Goal: Task Accomplishment & Management: Complete application form

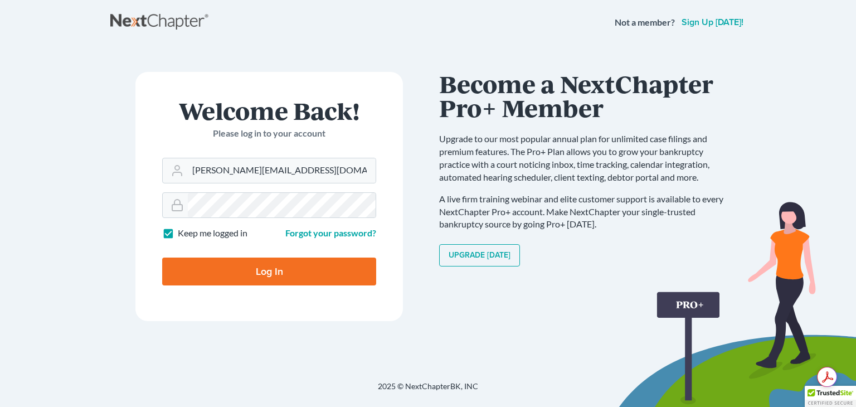
click at [283, 276] on input "Log In" at bounding box center [269, 271] width 214 height 28
type input "Thinking..."
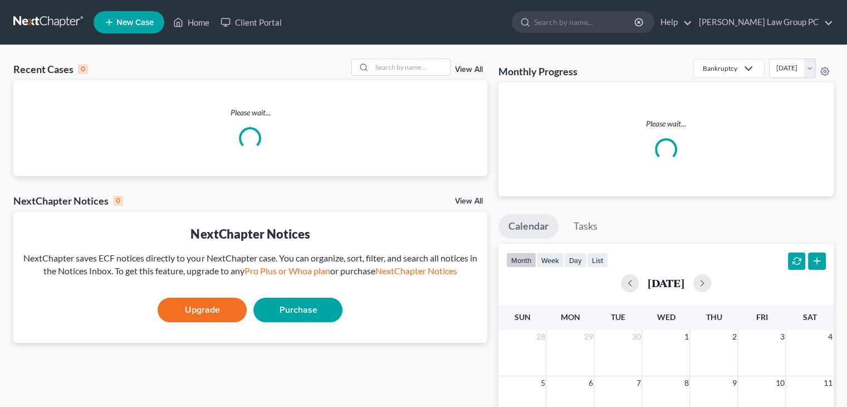
click at [127, 23] on span "New Case" at bounding box center [134, 22] width 37 height 8
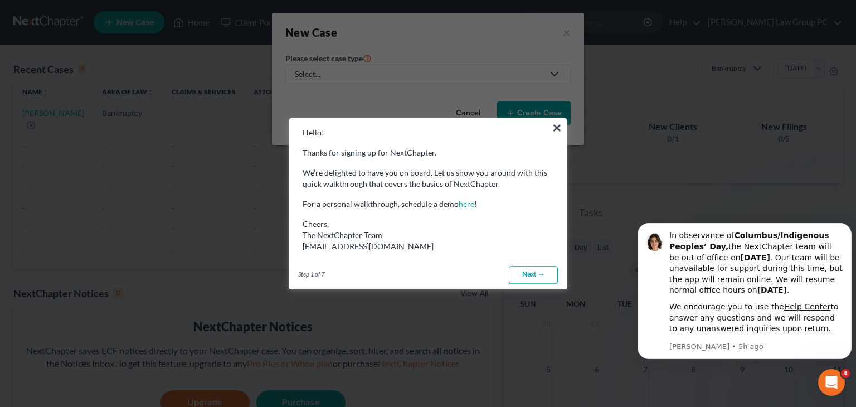
click at [525, 275] on link "Next →" at bounding box center [533, 275] width 49 height 18
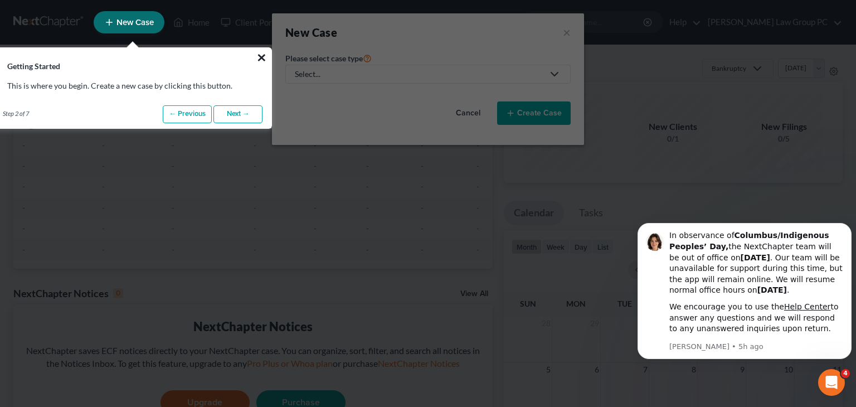
click at [261, 54] on button "×" at bounding box center [261, 57] width 11 height 18
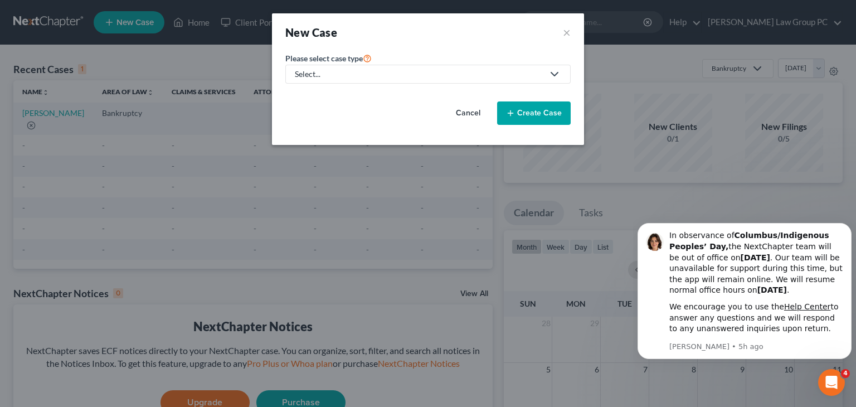
click at [386, 72] on div "Select..." at bounding box center [419, 74] width 248 height 11
click at [333, 94] on div "Bankruptcy" at bounding box center [349, 95] width 106 height 11
select select "52"
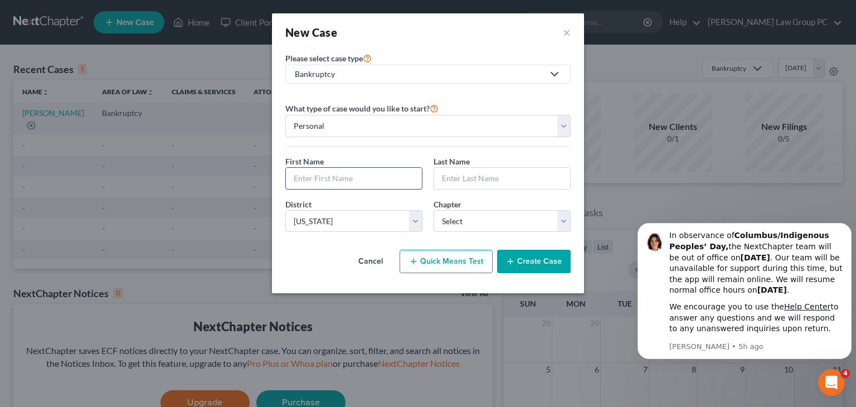
click at [349, 180] on input "text" at bounding box center [354, 178] width 136 height 21
type input "N"
type input "[PERSON_NAME]"
type input "Grill"
click at [557, 214] on select "Select 7 11 12 13" at bounding box center [501, 221] width 137 height 22
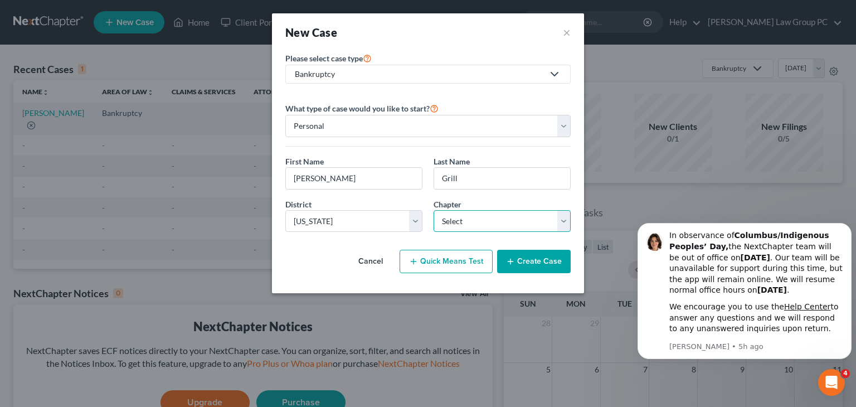
select select "0"
click at [433, 210] on select "Select 7 11 12 13" at bounding box center [501, 221] width 137 height 22
click at [464, 262] on button "Quick Means Test" at bounding box center [445, 261] width 93 height 23
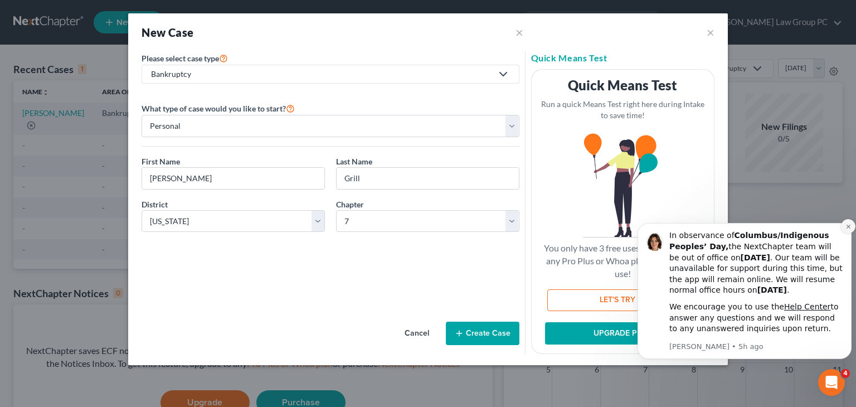
click at [846, 225] on icon "Dismiss notification" at bounding box center [848, 226] width 6 height 6
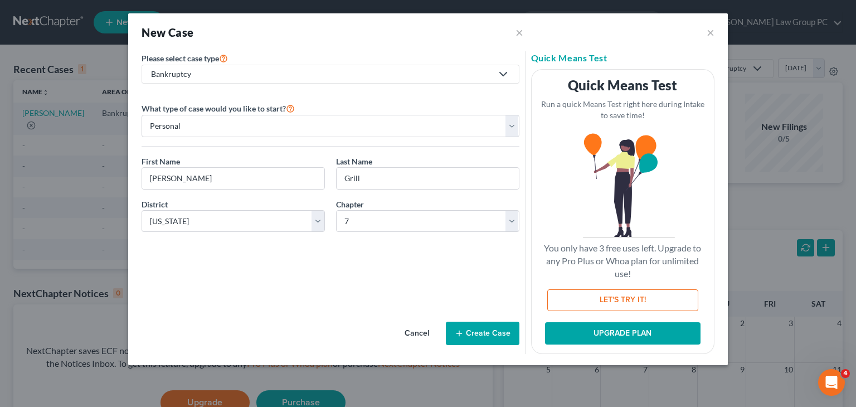
click at [485, 330] on button "Create Case" at bounding box center [483, 332] width 74 height 23
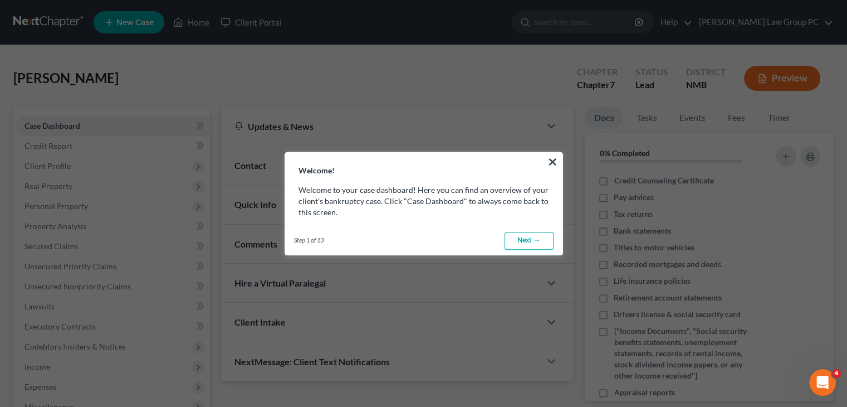
click at [534, 241] on link "Next →" at bounding box center [529, 241] width 49 height 18
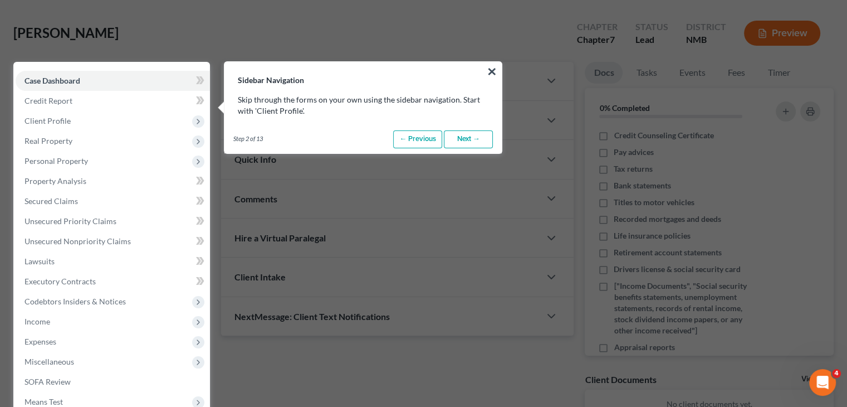
scroll to position [51, 0]
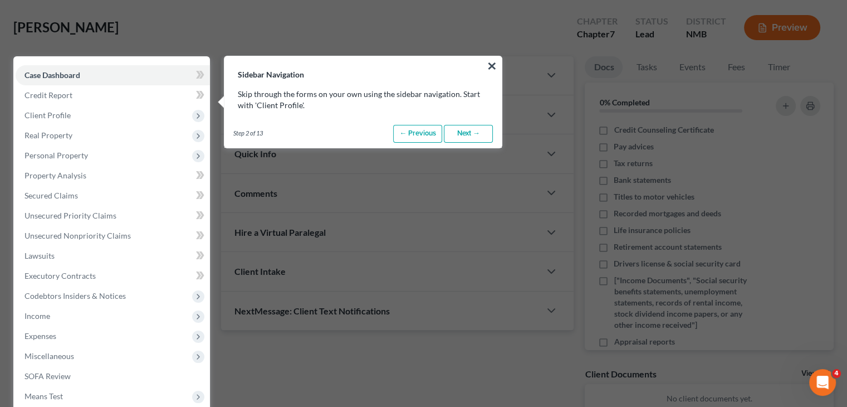
click at [497, 58] on button "×" at bounding box center [492, 66] width 11 height 18
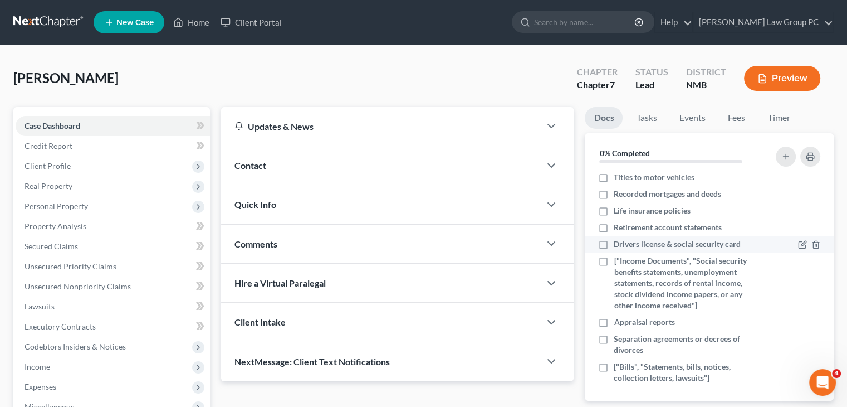
scroll to position [74, 0]
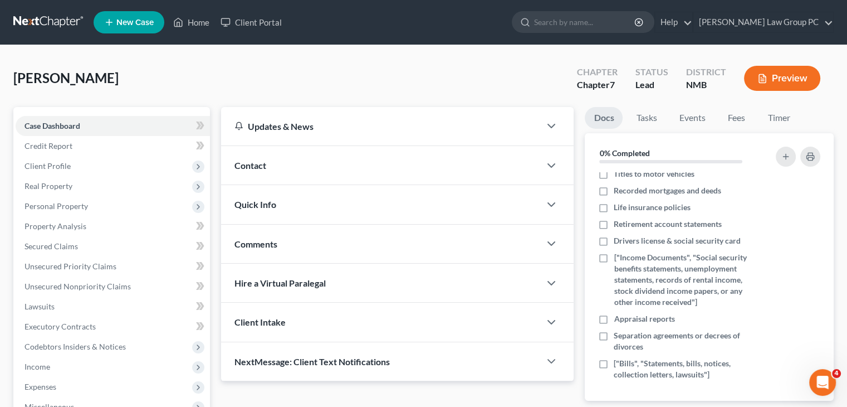
click at [274, 290] on div "Hire a Virtual Paralegal" at bounding box center [380, 283] width 319 height 38
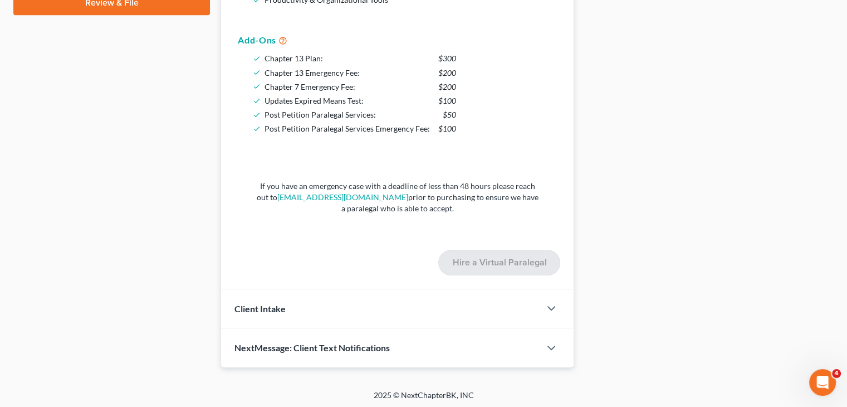
scroll to position [536, 0]
click at [520, 304] on div "Client Intake" at bounding box center [380, 306] width 319 height 38
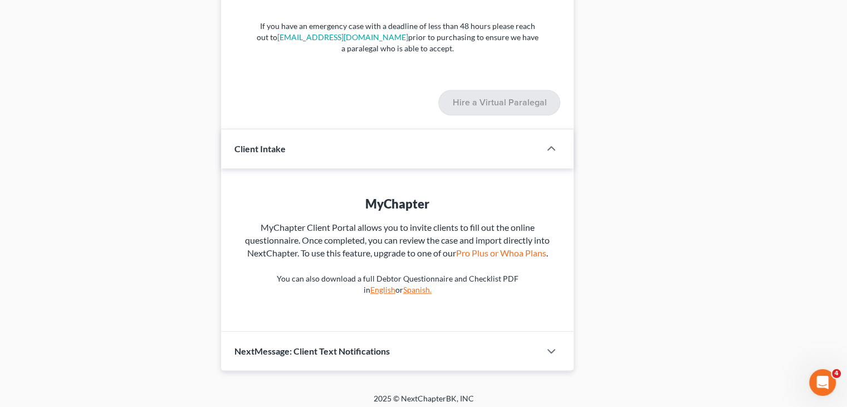
scroll to position [701, 0]
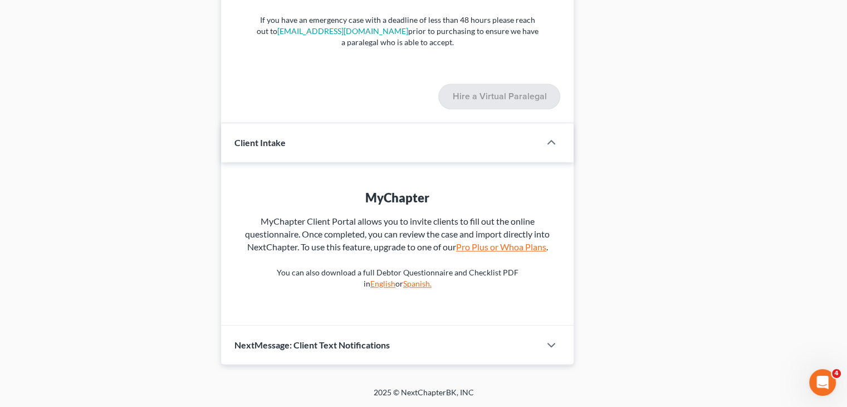
click at [524, 248] on link "Pro Plus or Whoa Plans" at bounding box center [501, 246] width 90 height 11
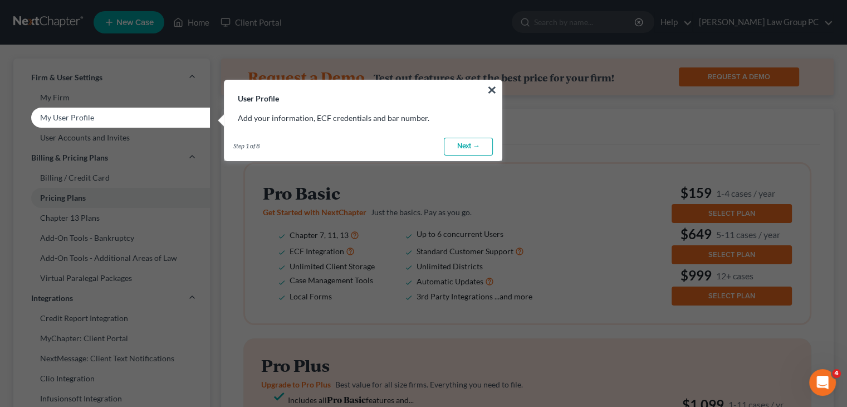
click at [475, 145] on link "Next →" at bounding box center [468, 147] width 49 height 18
click at [472, 145] on link "Next →" at bounding box center [468, 147] width 49 height 18
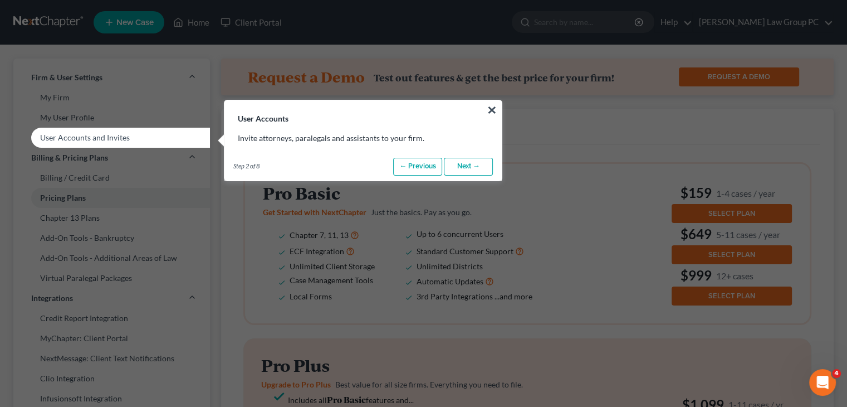
click at [488, 110] on button "×" at bounding box center [492, 110] width 11 height 18
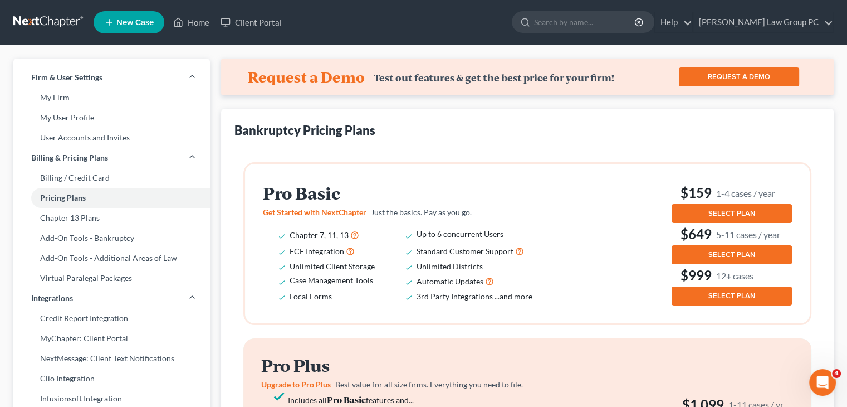
click at [751, 210] on span "SELECT PLAN" at bounding box center [732, 213] width 47 height 9
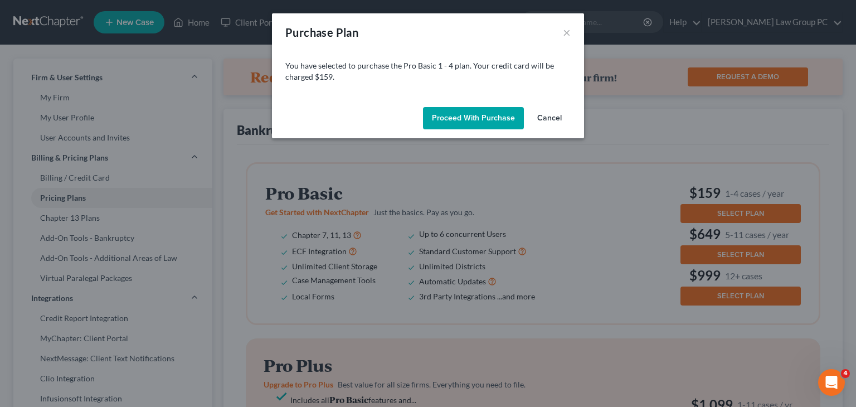
click at [455, 116] on button "Proceed with Purchase" at bounding box center [473, 118] width 101 height 22
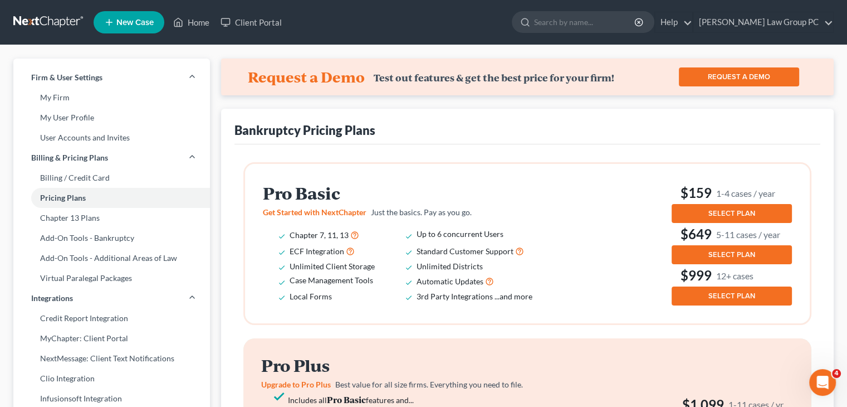
click at [733, 209] on span "SELECT PLAN" at bounding box center [732, 213] width 47 height 9
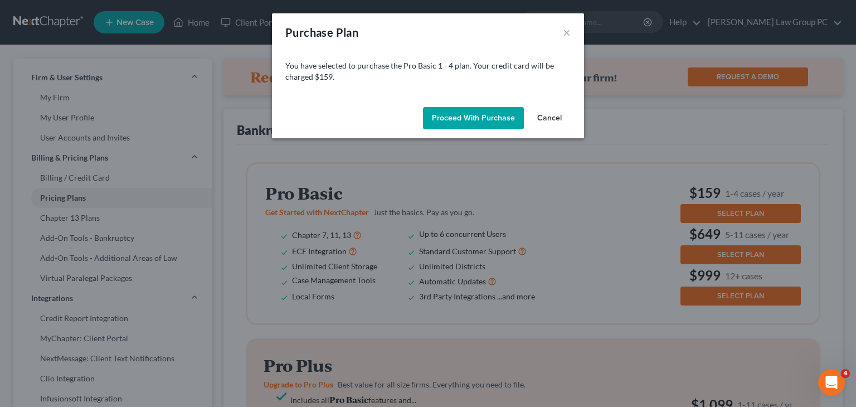
click at [501, 119] on button "Proceed with Purchase" at bounding box center [473, 118] width 101 height 22
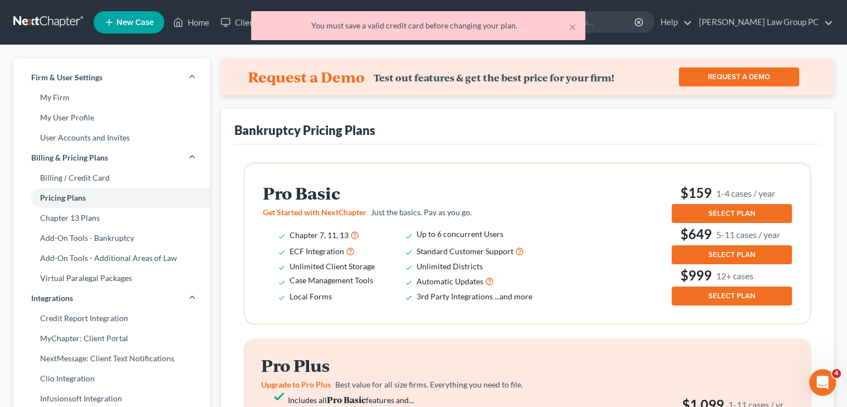
click at [441, 23] on div "You must save a valid credit card before changing your plan." at bounding box center [418, 25] width 316 height 11
click at [103, 174] on link "Billing / Credit Card" at bounding box center [111, 178] width 197 height 20
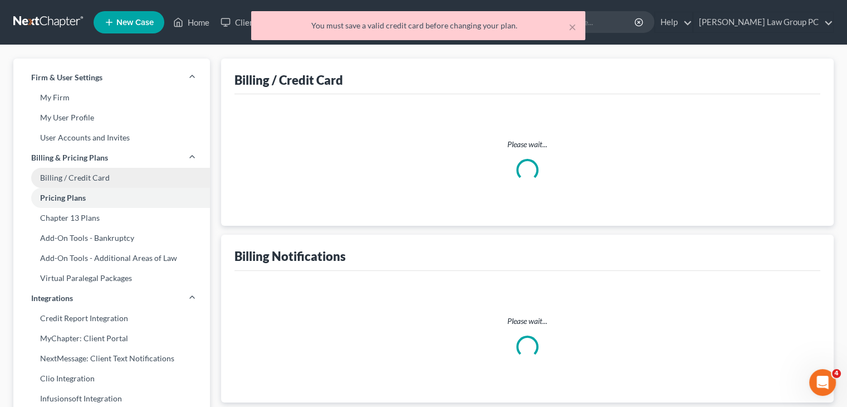
select select "34"
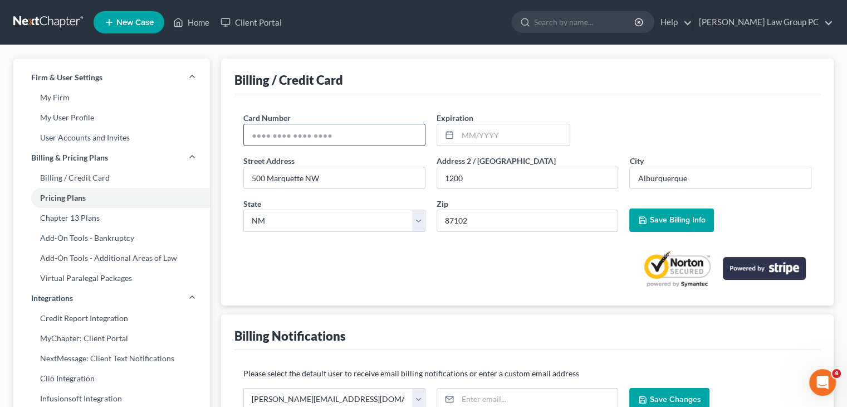
click at [381, 139] on input "text" at bounding box center [334, 134] width 181 height 21
drag, startPoint x: 355, startPoint y: 165, endPoint x: 342, endPoint y: 163, distance: 13.0
click at [342, 163] on div "Street Address * 500 [GEOGRAPHIC_DATA]" at bounding box center [334, 172] width 193 height 34
click at [381, 130] on input "440066052956" at bounding box center [334, 134] width 181 height 21
type input "[CREDIT_CARD_NUMBER]"
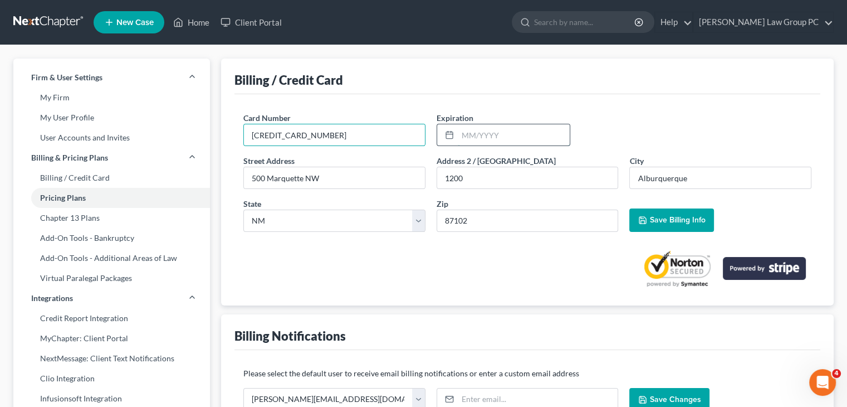
click at [472, 130] on input "text" at bounding box center [514, 134] width 112 height 21
click at [471, 131] on input "0430" at bounding box center [514, 134] width 112 height 21
type input "04/30"
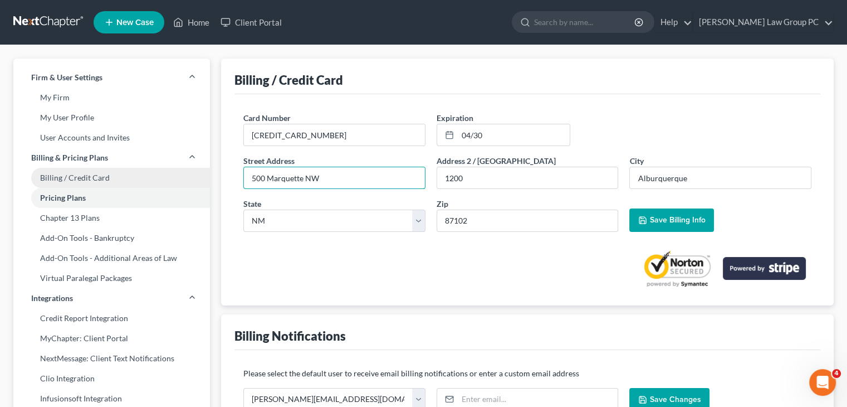
drag, startPoint x: 384, startPoint y: 175, endPoint x: 173, endPoint y: 168, distance: 211.3
type input "[STREET_ADDRESS]"
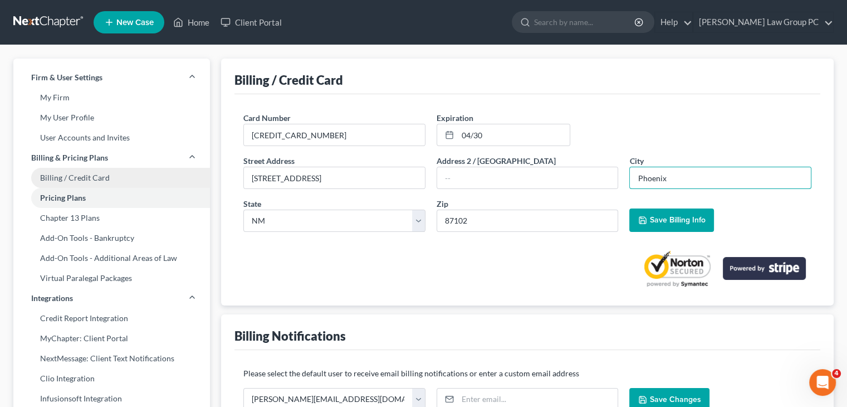
type input "Phoenix"
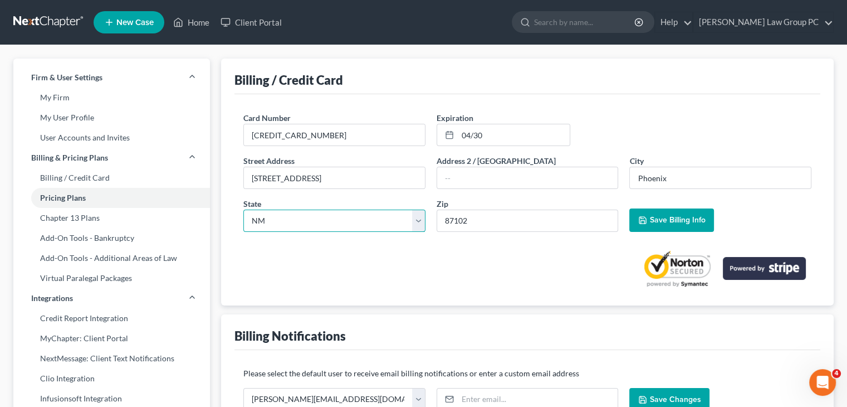
click at [414, 217] on select "State [US_STATE] AK AR AZ CA CO CT DE DC [GEOGRAPHIC_DATA] [GEOGRAPHIC_DATA] GU…" at bounding box center [334, 220] width 182 height 22
select select "3"
click at [243, 209] on select "State [US_STATE] AK AR AZ CA CO CT DE DC [GEOGRAPHIC_DATA] [GEOGRAPHIC_DATA] GU…" at bounding box center [334, 220] width 182 height 22
drag, startPoint x: 495, startPoint y: 223, endPoint x: 364, endPoint y: 211, distance: 131.5
click at [364, 211] on div "Street Address * [STREET_ADDRESS] Address [GEOGRAPHIC_DATA] * City * [GEOGRAPHI…" at bounding box center [527, 198] width 579 height 86
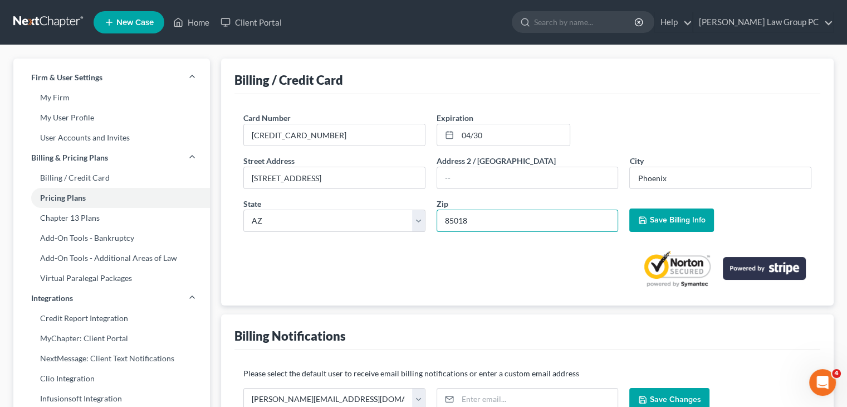
type input "85018"
click at [679, 217] on span "Save Billing Info" at bounding box center [678, 219] width 56 height 9
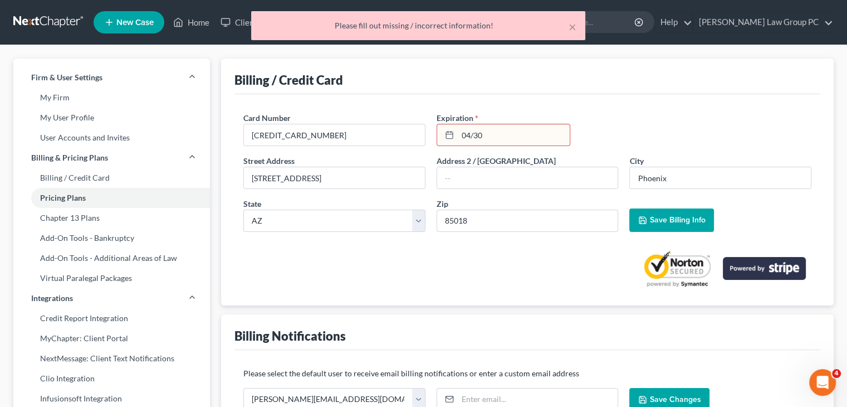
click at [450, 139] on rect at bounding box center [449, 135] width 7 height 7
click at [448, 134] on line at bounding box center [449, 134] width 7 height 0
click at [513, 134] on input "04/30" at bounding box center [514, 134] width 112 height 21
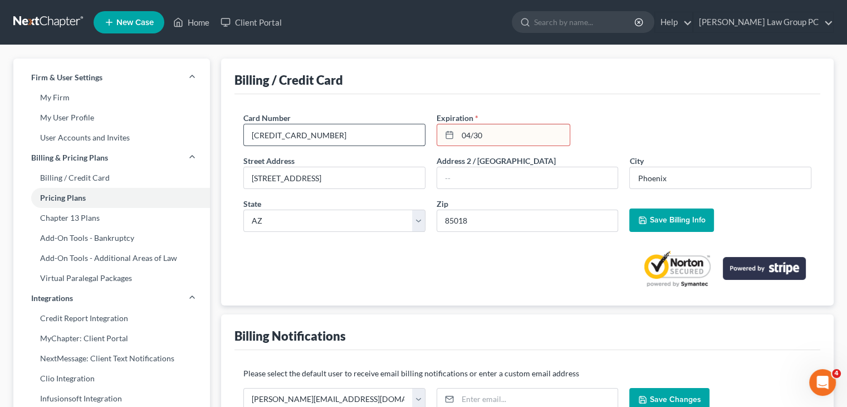
drag, startPoint x: 514, startPoint y: 134, endPoint x: 390, endPoint y: 133, distance: 124.2
click at [391, 133] on div "Card Number * [CREDIT_CARD_NUMBER] Expiration * 04/30" at bounding box center [527, 133] width 579 height 43
click at [470, 134] on input "042030" at bounding box center [514, 134] width 112 height 21
type input "04/2030"
click at [680, 223] on span "Save Billing Info" at bounding box center [678, 219] width 56 height 9
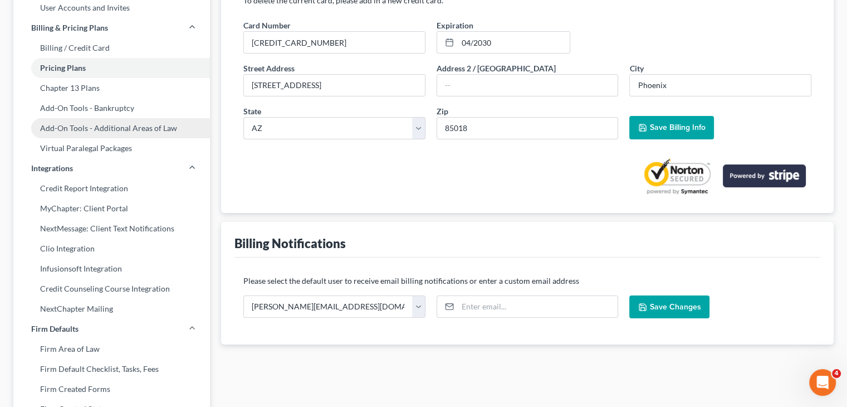
scroll to position [111, 0]
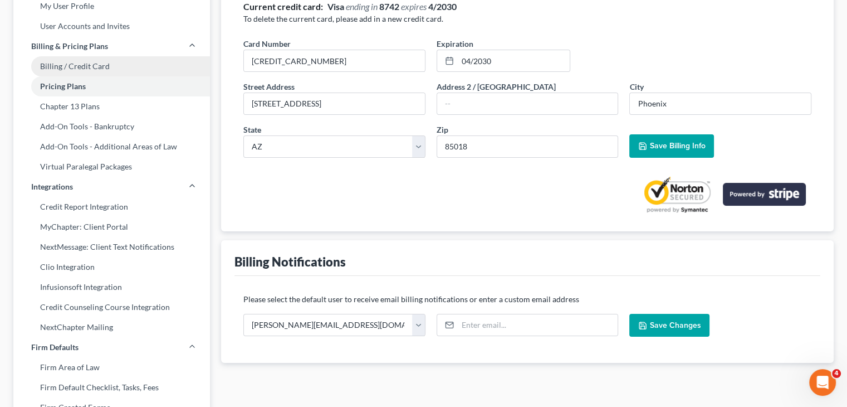
click at [91, 69] on link "Billing / Credit Card" at bounding box center [111, 66] width 197 height 20
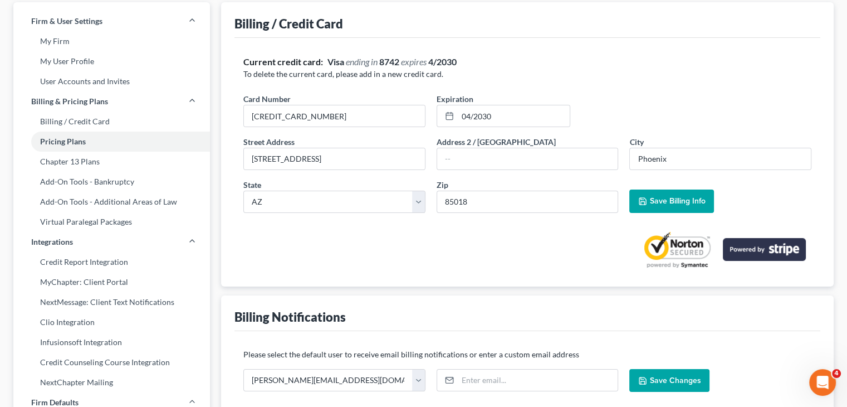
scroll to position [0, 0]
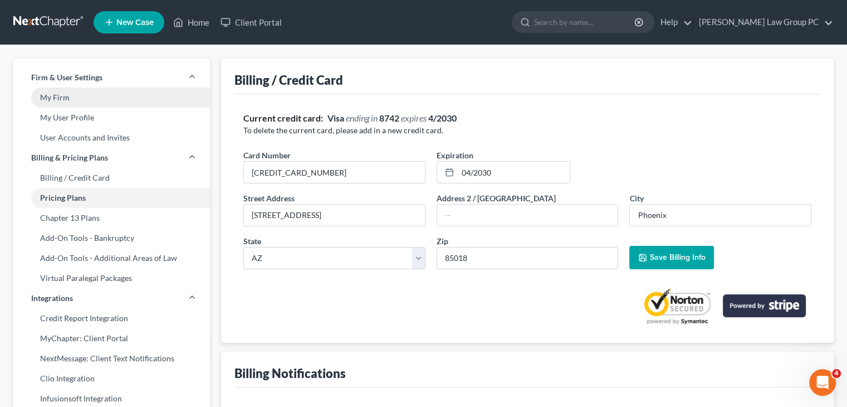
click at [57, 95] on link "My Firm" at bounding box center [111, 97] width 197 height 20
select select "52"
select select "24"
select select "34"
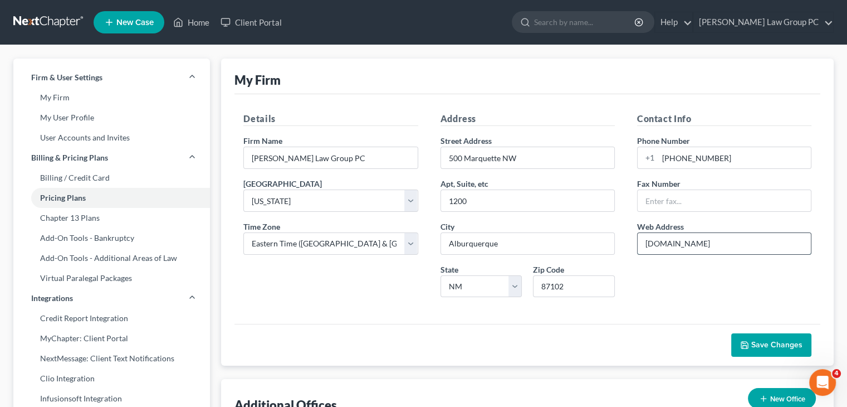
click at [646, 239] on input "[DOMAIN_NAME]" at bounding box center [724, 243] width 173 height 21
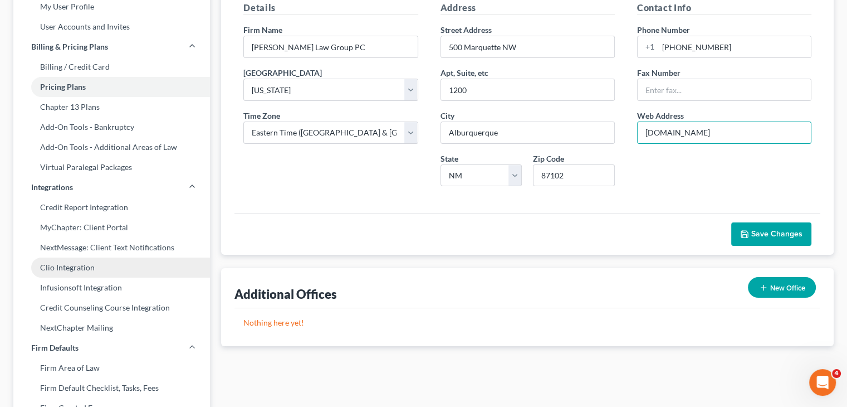
scroll to position [111, 0]
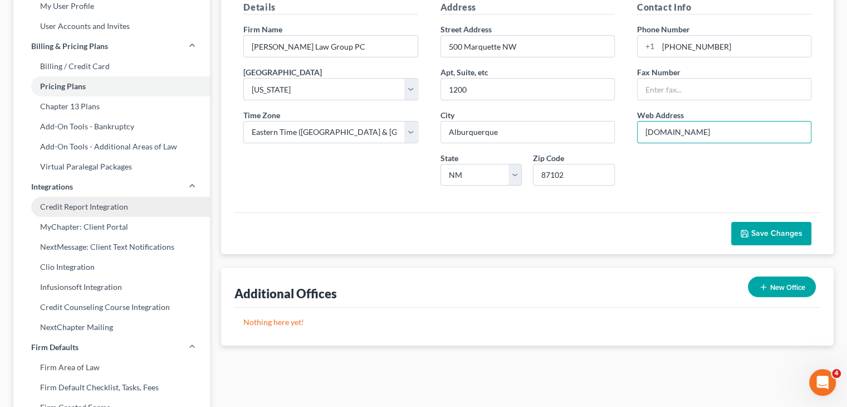
type input "[DOMAIN_NAME]"
click at [89, 202] on link "Credit Report Integration" at bounding box center [111, 207] width 197 height 20
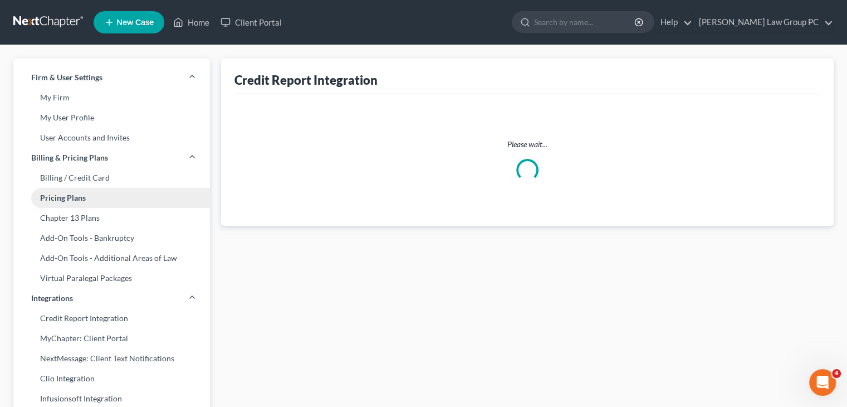
select select "34"
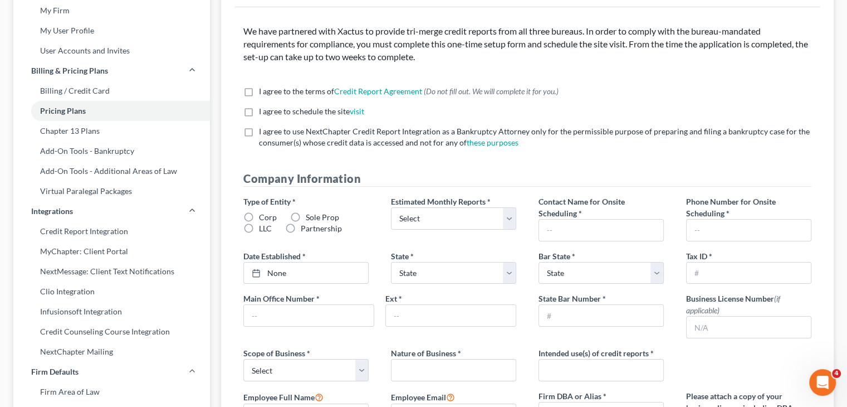
scroll to position [56, 0]
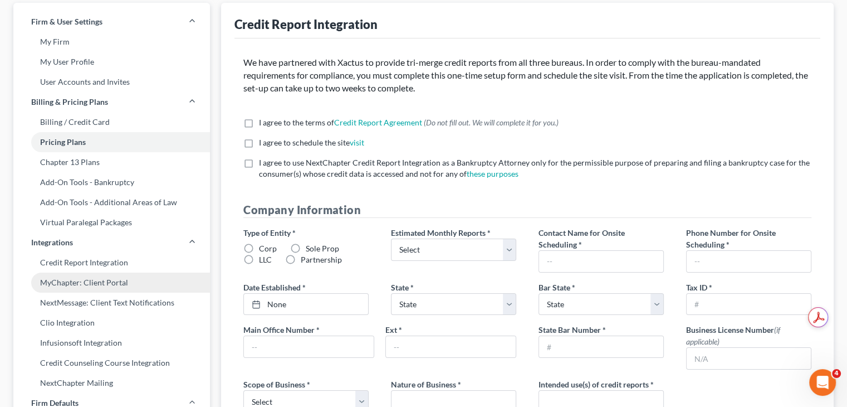
click at [108, 284] on link "MyChapter: Client Portal" at bounding box center [111, 282] width 197 height 20
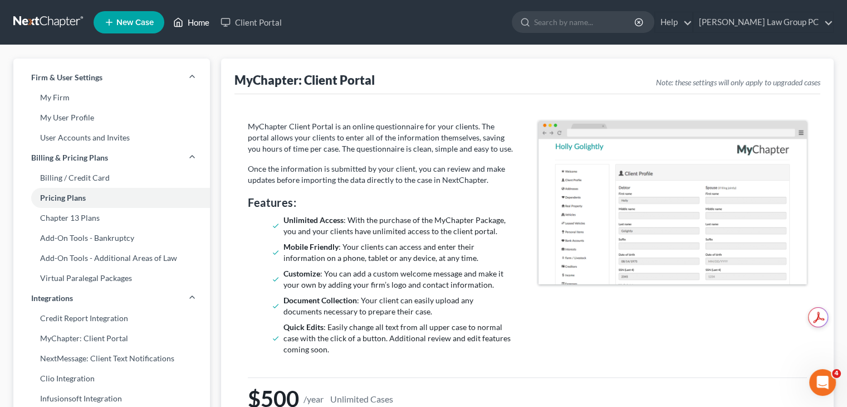
click at [200, 19] on link "Home" at bounding box center [191, 22] width 47 height 20
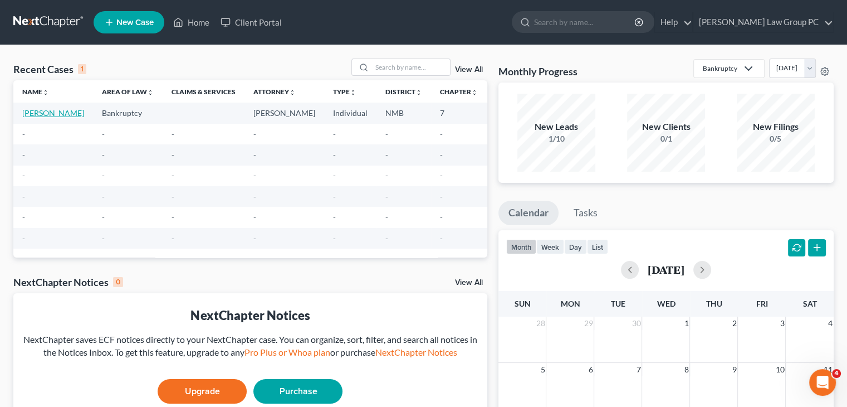
click at [36, 118] on link "[PERSON_NAME]" at bounding box center [53, 112] width 62 height 9
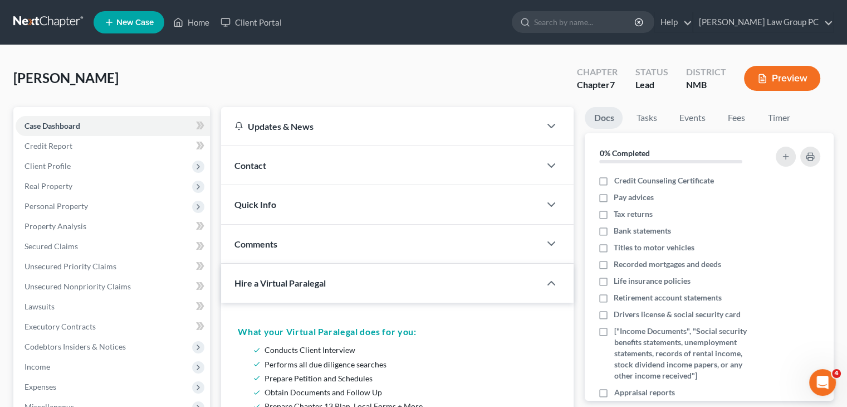
click at [451, 172] on div "Contact" at bounding box center [380, 165] width 319 height 38
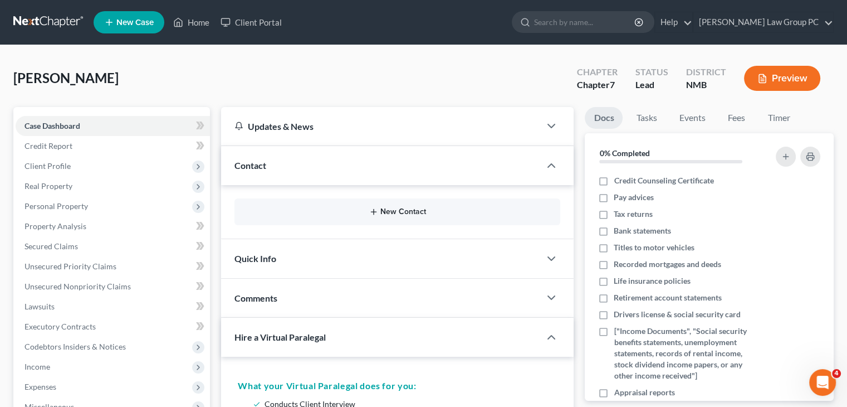
click at [376, 212] on icon "button" at bounding box center [373, 211] width 9 height 9
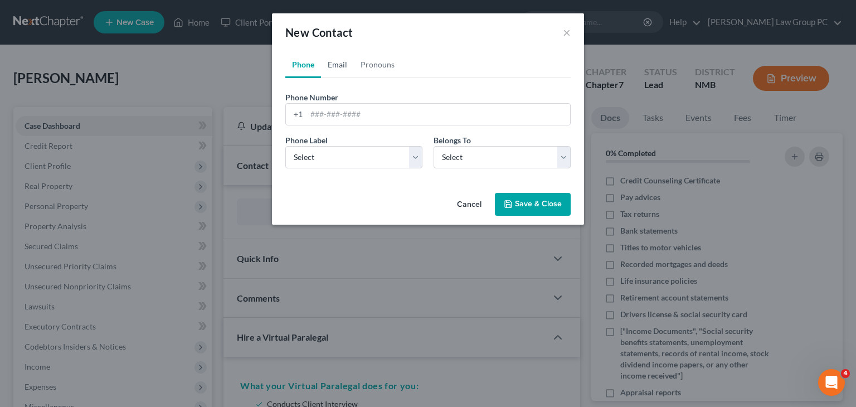
click at [343, 66] on link "Email" at bounding box center [337, 64] width 33 height 27
click at [352, 113] on input "email" at bounding box center [438, 114] width 264 height 21
click at [328, 113] on input "email" at bounding box center [438, 114] width 264 height 21
paste input "[EMAIL_ADDRESS][DOMAIN_NAME]"
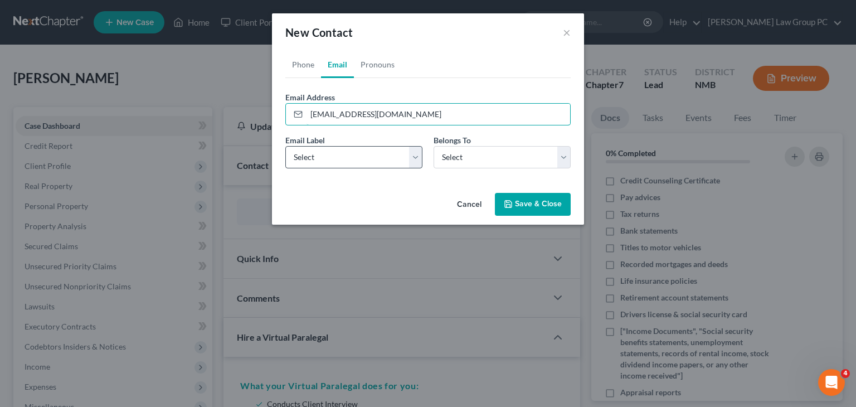
type input "[EMAIL_ADDRESS][DOMAIN_NAME]"
click at [412, 163] on select "Select Home Work Other" at bounding box center [353, 157] width 137 height 22
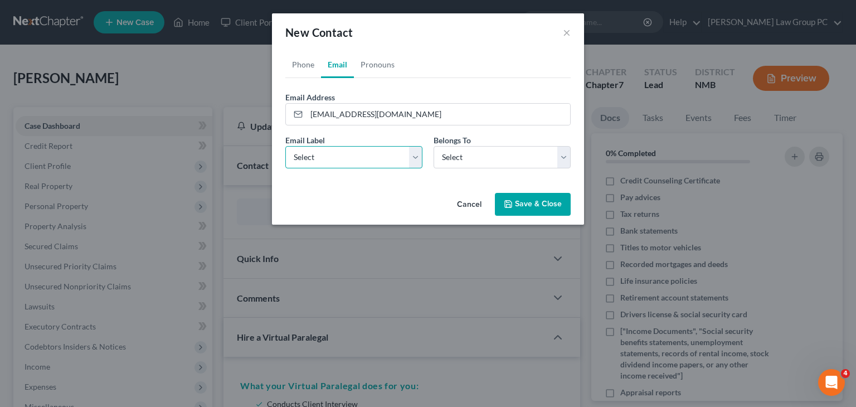
click at [412, 163] on select "Select Home Work Other" at bounding box center [353, 157] width 137 height 22
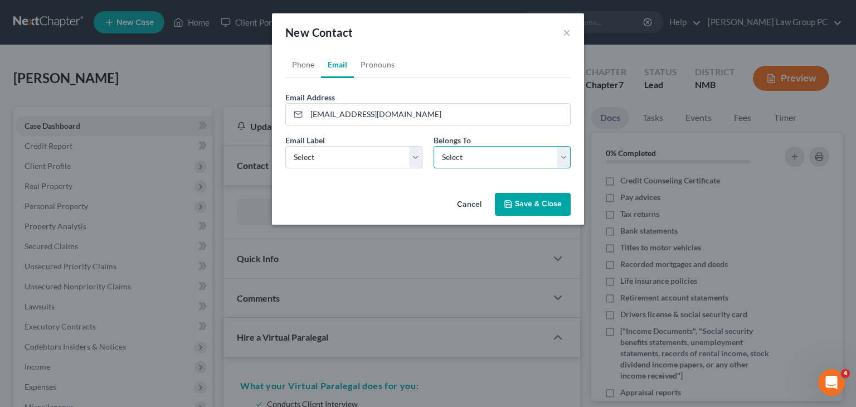
click at [482, 157] on select "Select Client Other" at bounding box center [501, 157] width 137 height 22
select select "0"
click at [433, 146] on select "Select Client Other" at bounding box center [501, 157] width 137 height 22
click at [518, 203] on button "Save & Close" at bounding box center [533, 204] width 76 height 23
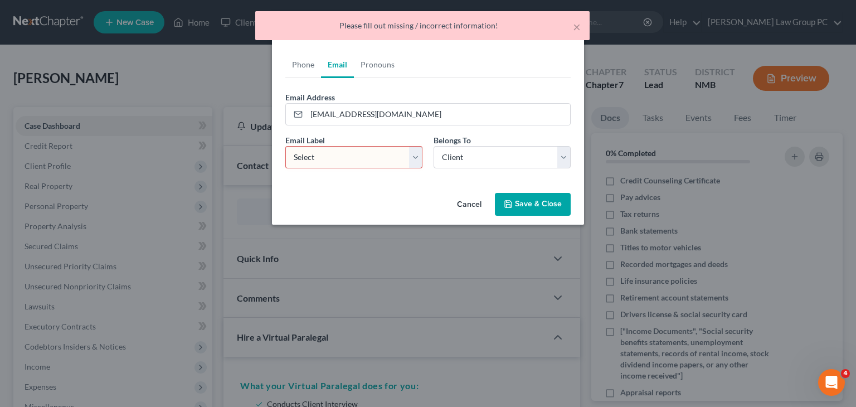
click at [408, 154] on select "Select Home Work Other" at bounding box center [353, 157] width 137 height 22
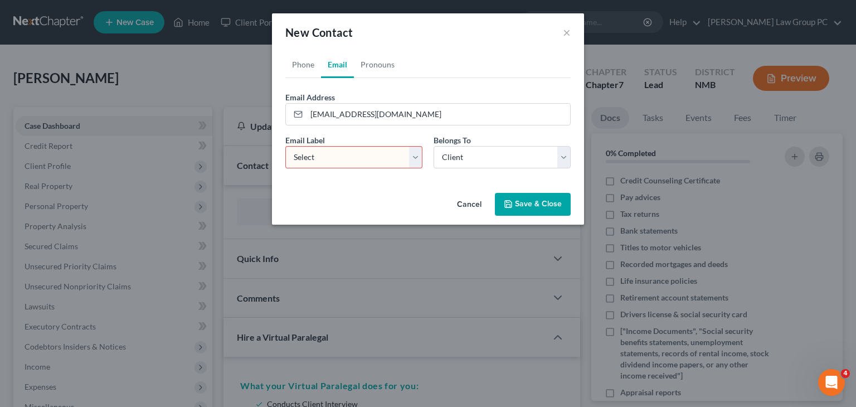
select select "0"
click at [285, 146] on select "Select Home Work Other" at bounding box center [353, 157] width 137 height 22
click at [545, 203] on button "Save & Close" at bounding box center [533, 204] width 76 height 23
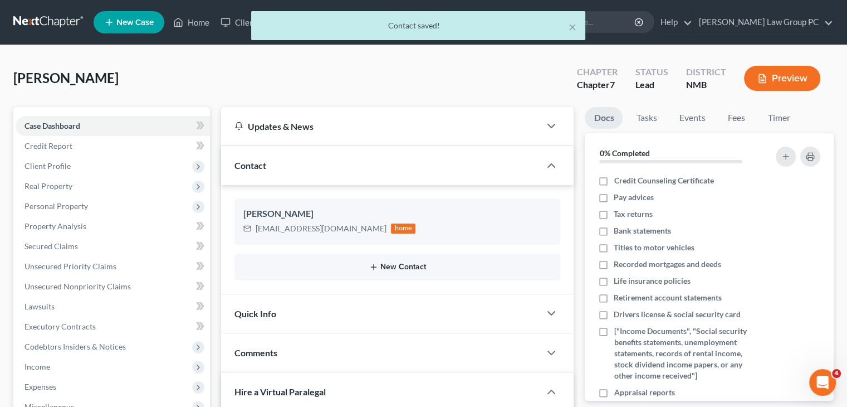
click at [392, 269] on button "New Contact" at bounding box center [397, 266] width 308 height 9
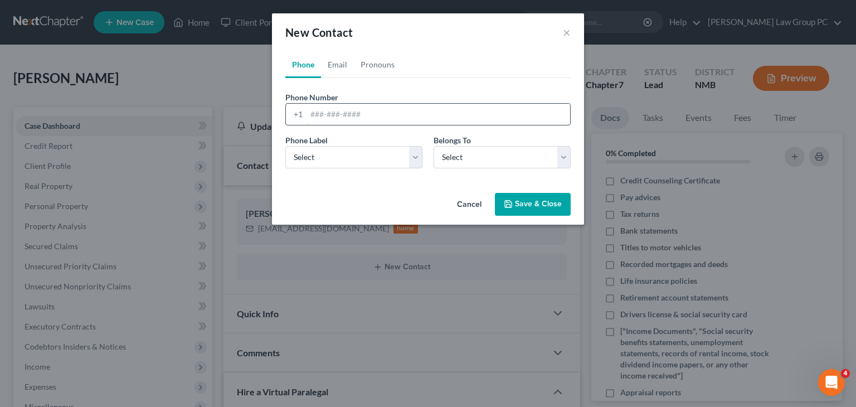
click at [324, 114] on input "tel" at bounding box center [438, 114] width 264 height 21
paste input "5756394575"
click at [324, 114] on input "5756394575" at bounding box center [438, 114] width 264 height 21
click at [341, 113] on input "575-6394575" at bounding box center [438, 114] width 264 height 21
type input "[PHONE_NUMBER]"
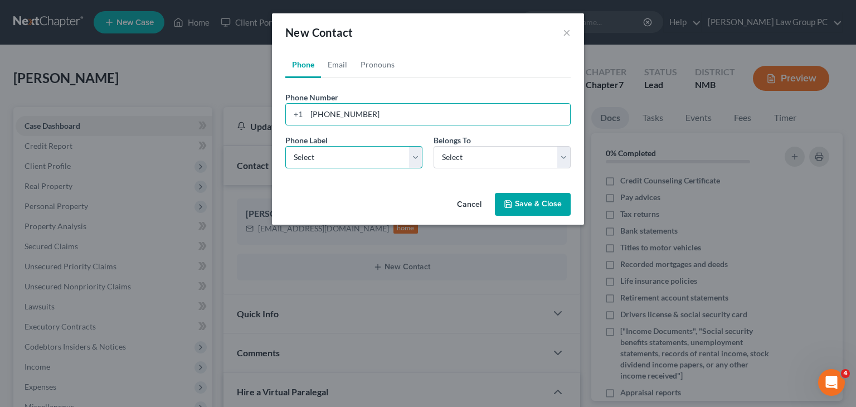
click at [412, 158] on select "Select Mobile Home Work Other" at bounding box center [353, 157] width 137 height 22
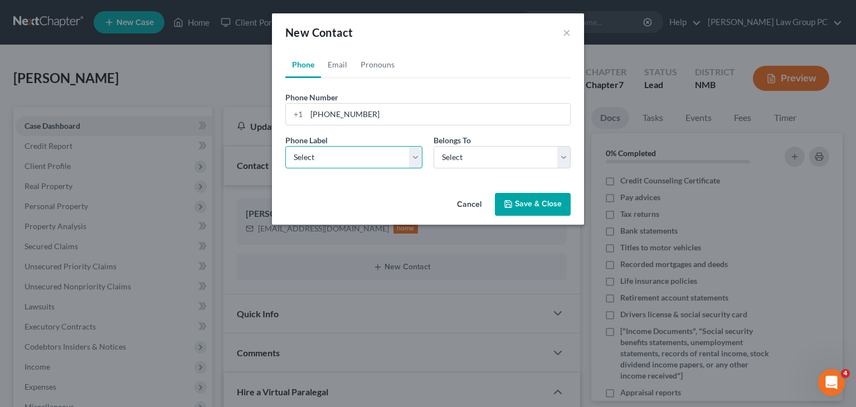
select select "1"
click at [285, 146] on select "Select Mobile Home Work Other" at bounding box center [353, 157] width 137 height 22
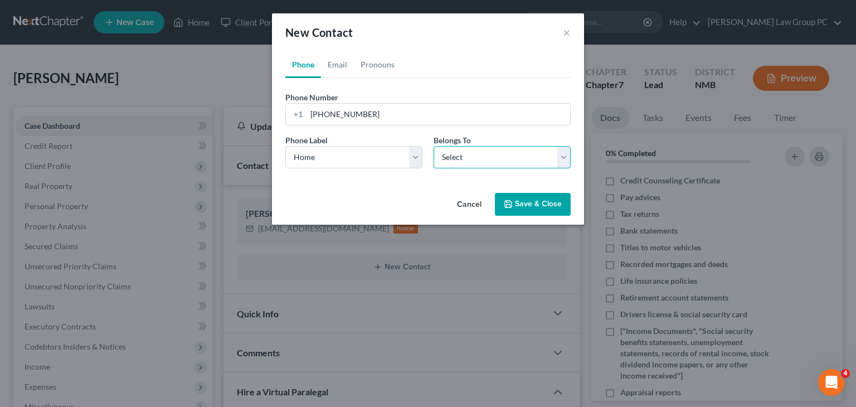
click at [496, 155] on select "Select Client Other" at bounding box center [501, 157] width 137 height 22
select select "0"
click at [433, 146] on select "Select Client Other" at bounding box center [501, 157] width 137 height 22
click at [532, 208] on button "Save & Close" at bounding box center [533, 204] width 76 height 23
